Goal: Task Accomplishment & Management: Use online tool/utility

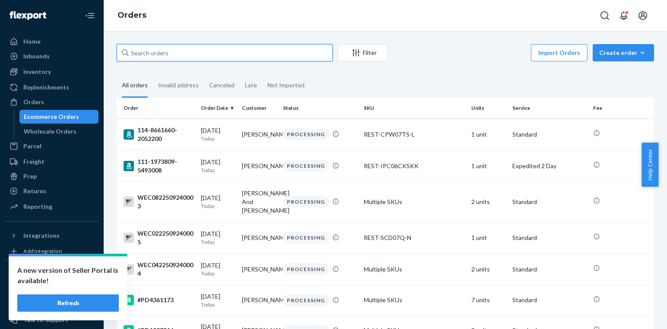
click at [195, 52] on input "text" at bounding box center [225, 52] width 216 height 17
paste input "#US25343226"
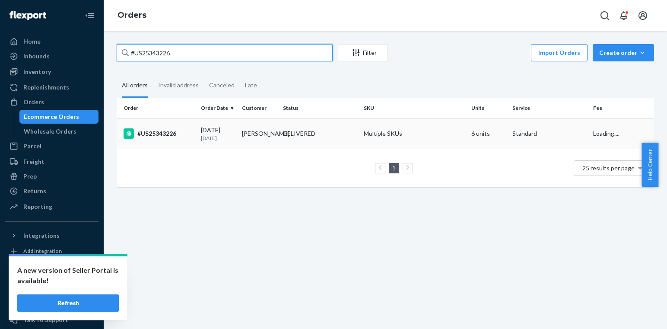
type input "#US25343226"
click at [206, 126] on div "08/22/2025 1 month ago" at bounding box center [218, 134] width 34 height 16
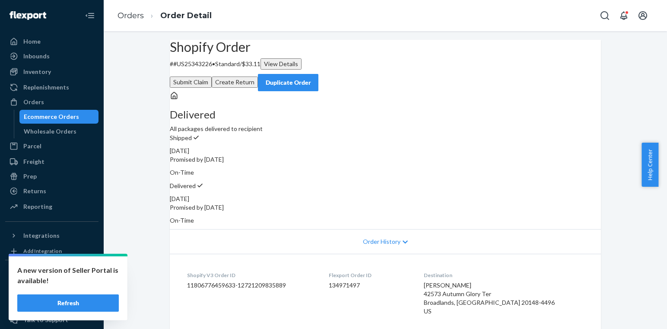
click at [258, 76] on button "Create Return" at bounding box center [235, 81] width 46 height 11
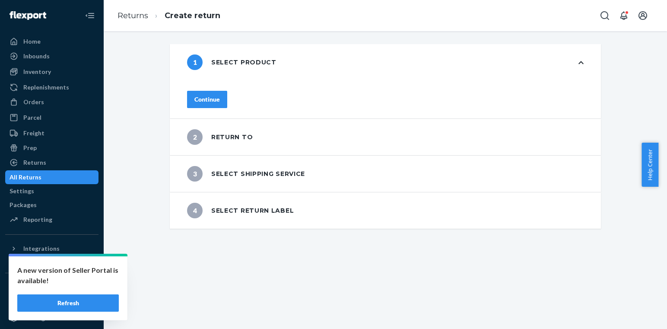
click at [121, 125] on div "1 Select product Continue 2 Return to 3 Select shipping service 4 Select return…" at bounding box center [385, 136] width 550 height 184
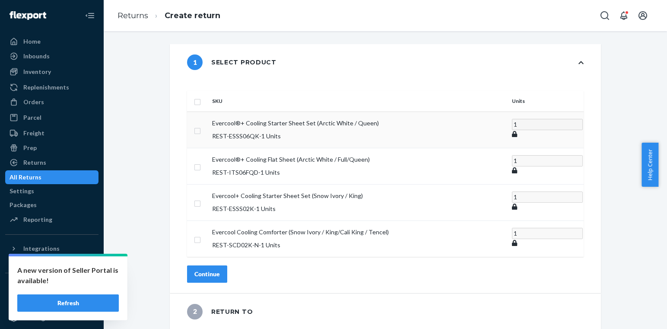
click at [201, 125] on input "checkbox" at bounding box center [197, 129] width 7 height 9
checkbox input "true"
click at [220, 269] on div "Continue" at bounding box center [206, 273] width 25 height 9
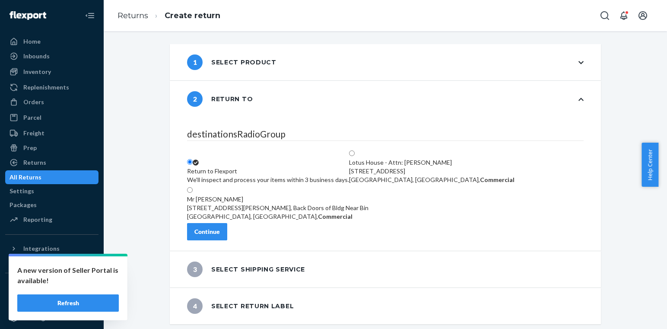
click at [411, 158] on label "Lotus House - Attn: Victoria Varela 217 NW 15th St, Miami, FL 33136, US, Commer…" at bounding box center [431, 166] width 165 height 35
click at [355, 156] on input "Lotus House - Attn: Victoria Varela 217 NW 15th St, Miami, FL 33136, US, Commer…" at bounding box center [352, 153] width 6 height 6
radio input "true"
click at [227, 234] on button "Continue" at bounding box center [207, 231] width 40 height 17
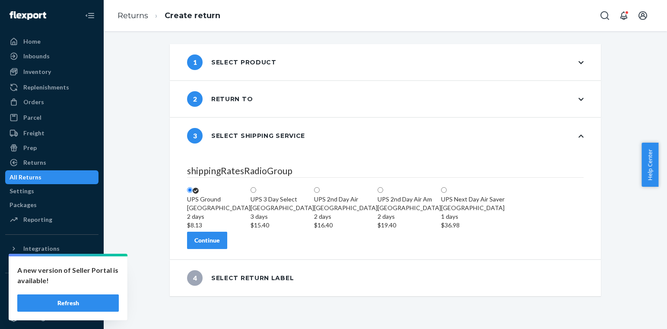
click at [220, 244] on div "Continue" at bounding box center [206, 240] width 25 height 9
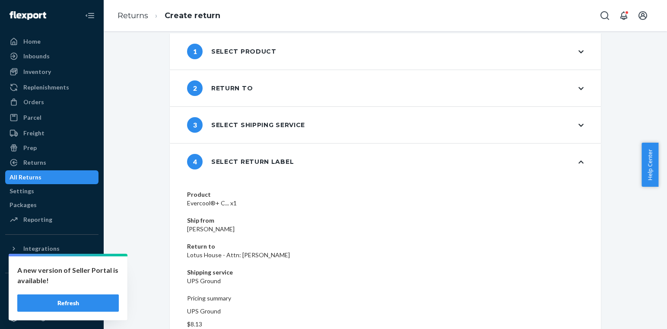
scroll to position [14, 0]
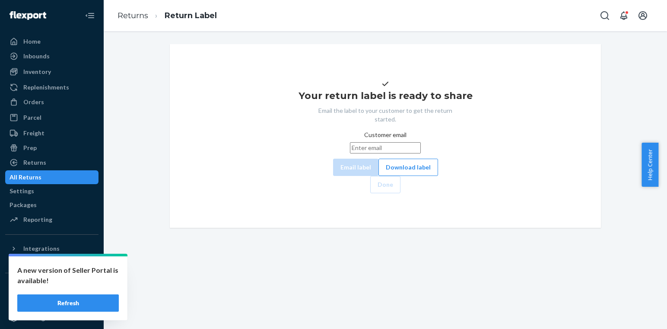
click at [362, 193] on div "Your return label is ready to share Email the label to your customer to get the…" at bounding box center [385, 136] width 417 height 114
click at [378, 176] on button "Download label" at bounding box center [408, 166] width 60 height 17
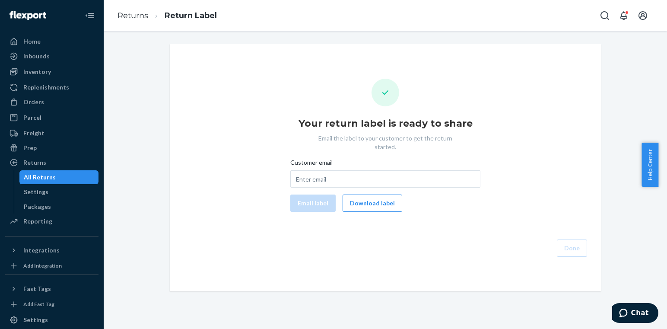
click at [24, 179] on div "All Returns" at bounding box center [40, 177] width 32 height 9
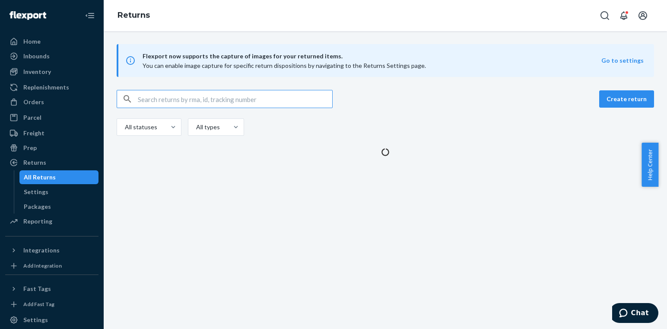
click at [162, 95] on input "text" at bounding box center [235, 98] width 194 height 17
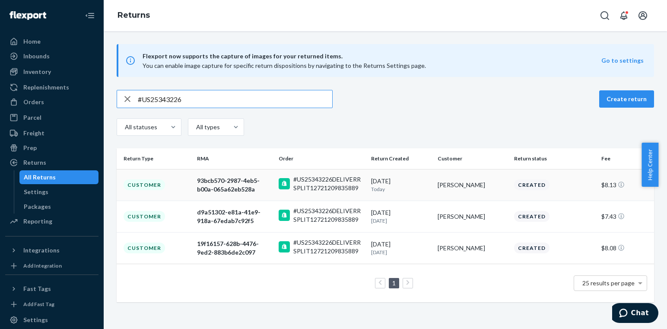
type input "#US25343226"
click at [151, 179] on div "Customer" at bounding box center [144, 184] width 41 height 11
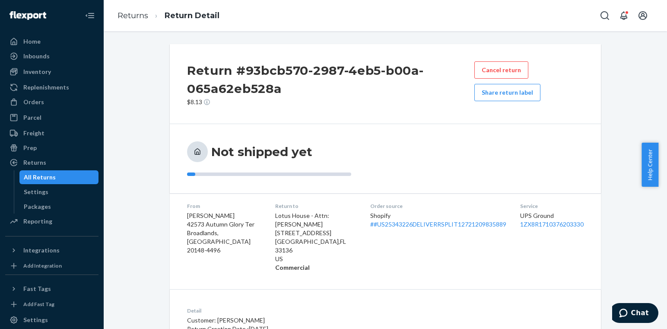
drag, startPoint x: 522, startPoint y: 225, endPoint x: 551, endPoint y: 245, distance: 35.9
click at [551, 268] on dl "From [PERSON_NAME] 42573 Autumn Glory Ter Broadlands, [GEOGRAPHIC_DATA] 20148-4…" at bounding box center [385, 236] width 431 height 87
click at [548, 222] on link "1ZX8R1710376203330" at bounding box center [551, 223] width 63 height 7
